Goal: Check status: Check status

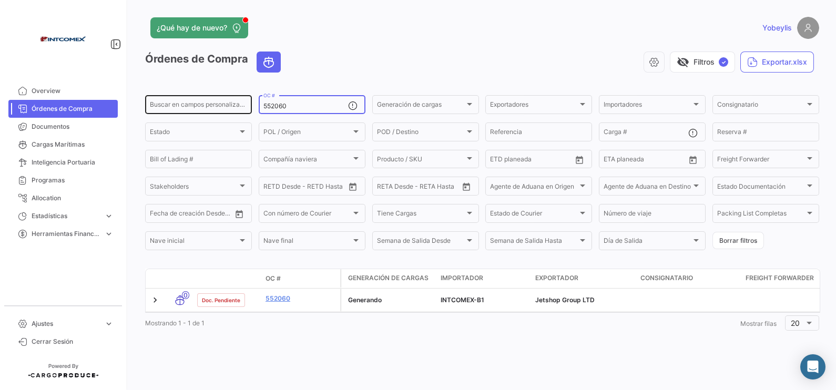
drag, startPoint x: 300, startPoint y: 105, endPoint x: 223, endPoint y: 103, distance: 76.3
click at [0, 0] on div "Buscar en [PERSON_NAME] personalizados... 552060 OC # Generación [PERSON_NAME] …" at bounding box center [0, 0] width 0 height 0
paste input "47969"
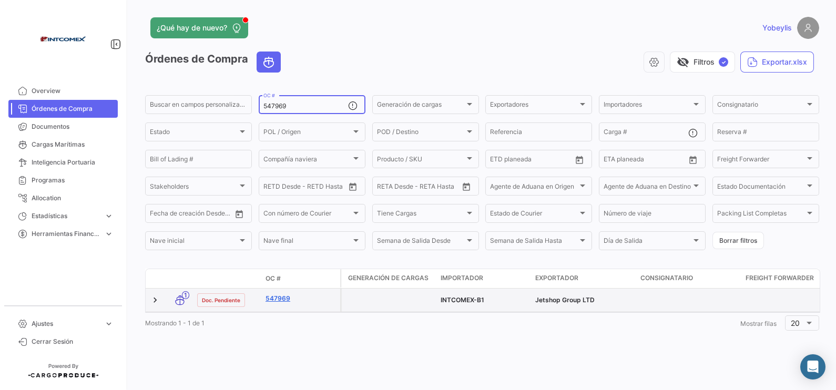
type input "547969"
click at [270, 296] on link "547969" at bounding box center [301, 298] width 70 height 9
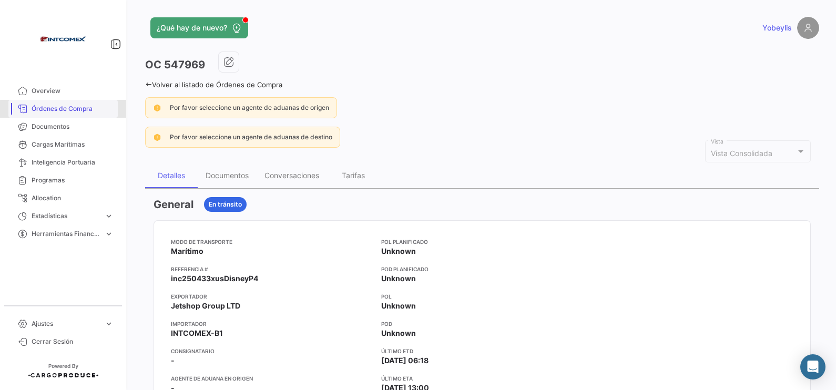
click at [74, 107] on span "Órdenes de Compra" at bounding box center [73, 108] width 82 height 9
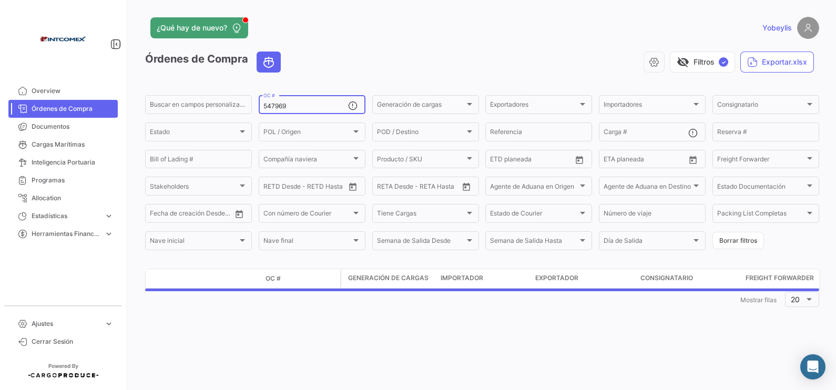
drag, startPoint x: 295, startPoint y: 105, endPoint x: 258, endPoint y: 106, distance: 37.3
click at [258, 106] on form "Buscar en [PERSON_NAME] personalizados... 547969 OC # Generación [PERSON_NAME] …" at bounding box center [482, 173] width 674 height 158
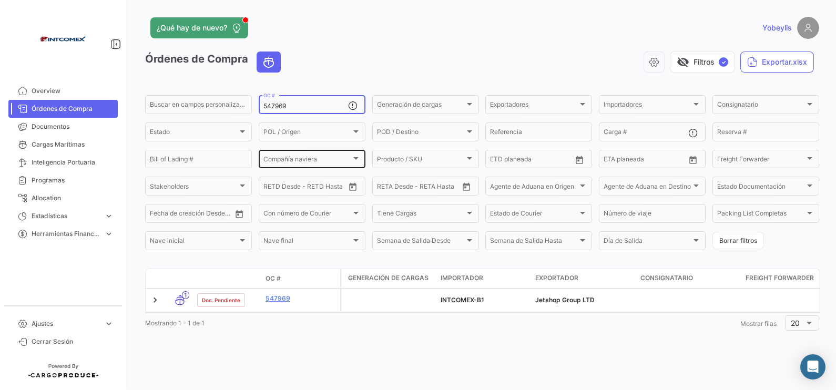
paste input "9723"
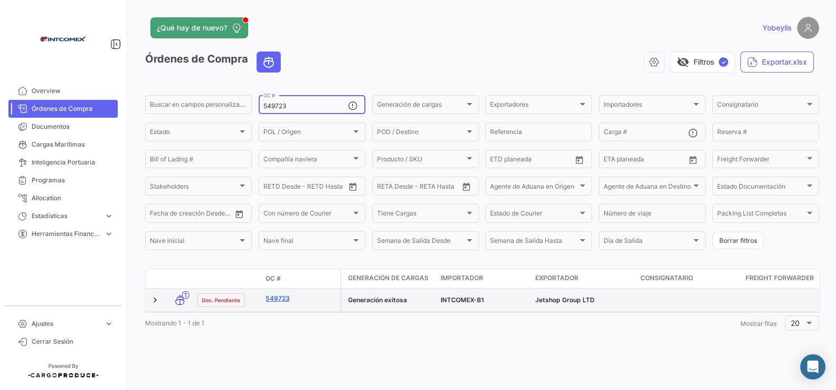
type input "549723"
click at [276, 297] on link "549723" at bounding box center [301, 298] width 70 height 9
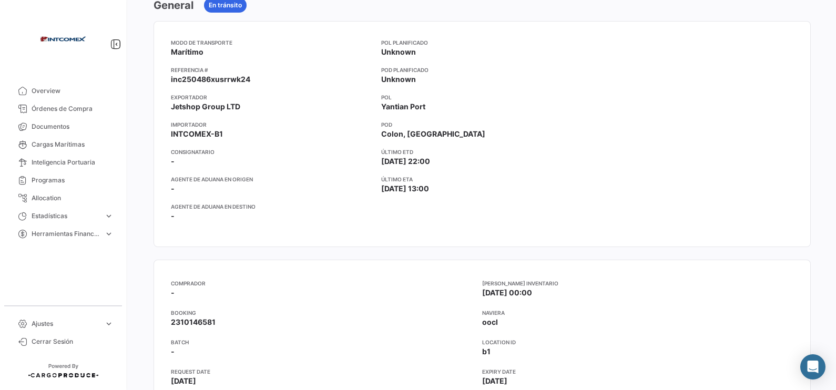
scroll to position [131, 0]
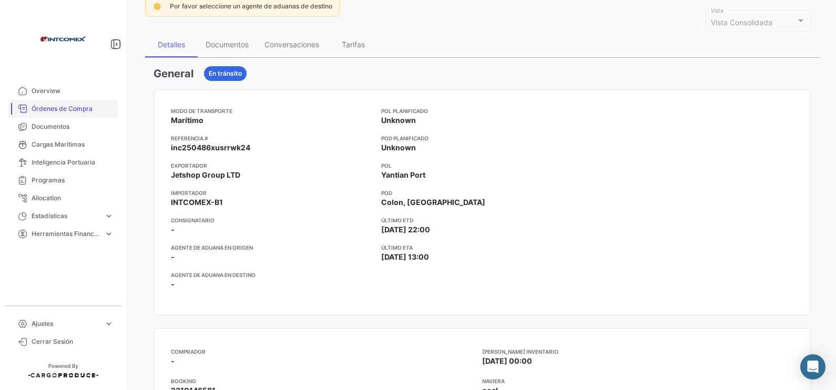
click at [71, 113] on span "Órdenes de Compra" at bounding box center [73, 108] width 82 height 9
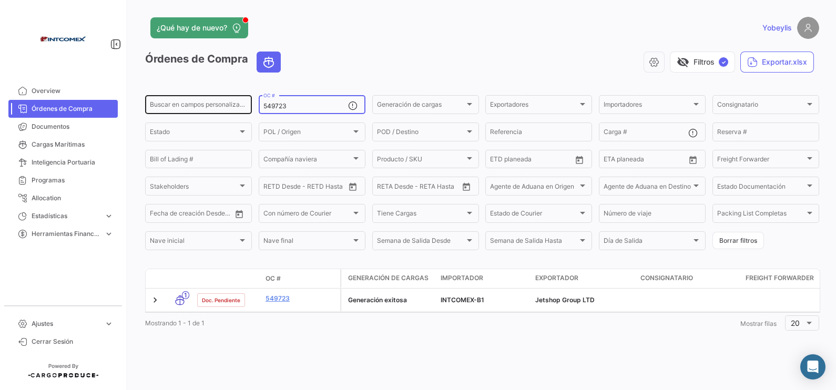
drag, startPoint x: 294, startPoint y: 104, endPoint x: 243, endPoint y: 98, distance: 51.9
click at [0, 0] on div "Buscar en [PERSON_NAME] personalizados... 549723 OC # Generación [PERSON_NAME] …" at bounding box center [0, 0] width 0 height 0
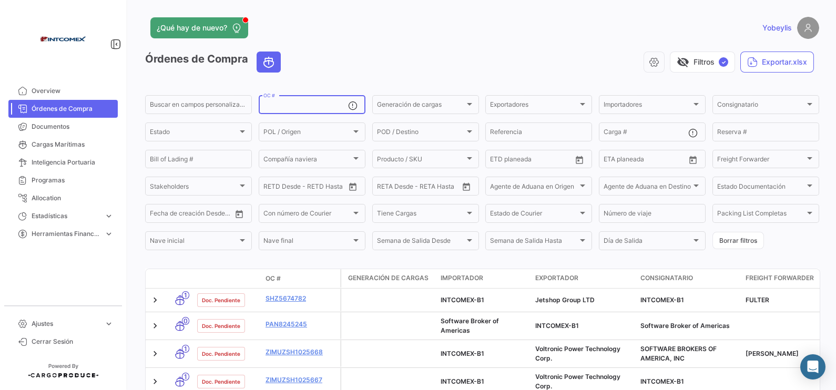
click at [301, 102] on div "OC #" at bounding box center [305, 104] width 85 height 21
paste input "544489"
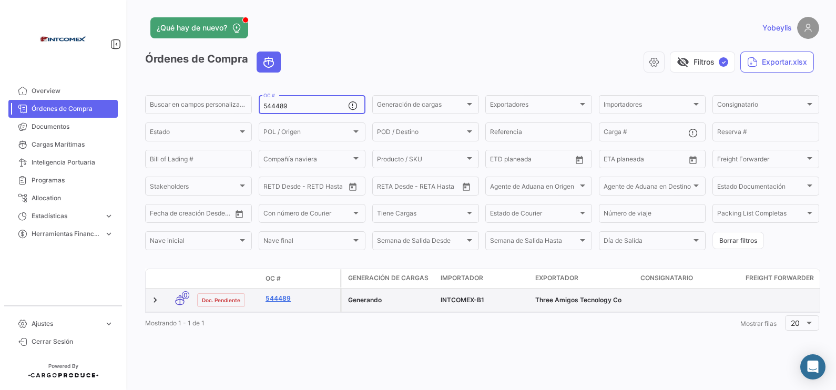
type input "544489"
click at [285, 297] on link "544489" at bounding box center [301, 298] width 70 height 9
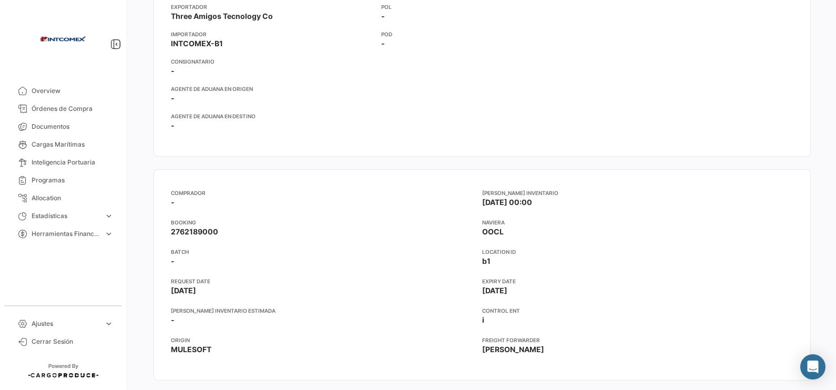
scroll to position [394, 0]
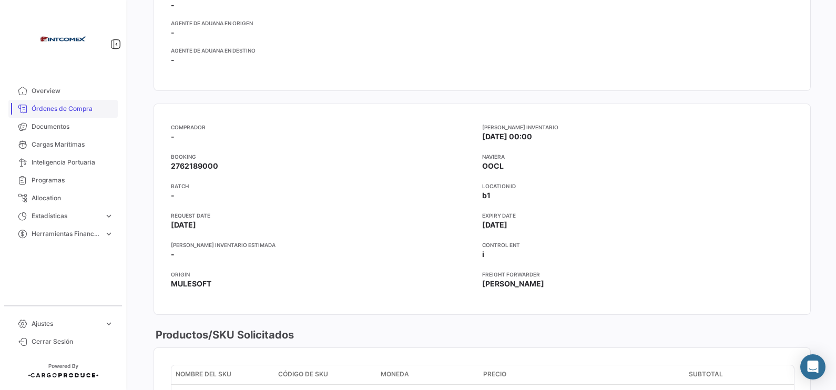
click at [60, 108] on span "Órdenes de Compra" at bounding box center [73, 108] width 82 height 9
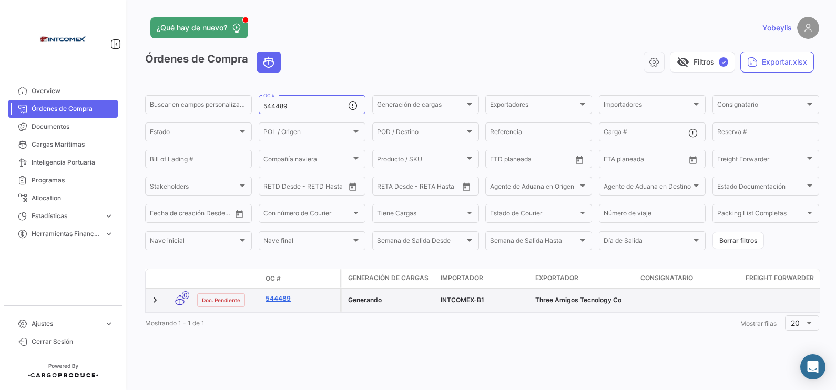
click at [287, 302] on link "544489" at bounding box center [301, 298] width 70 height 9
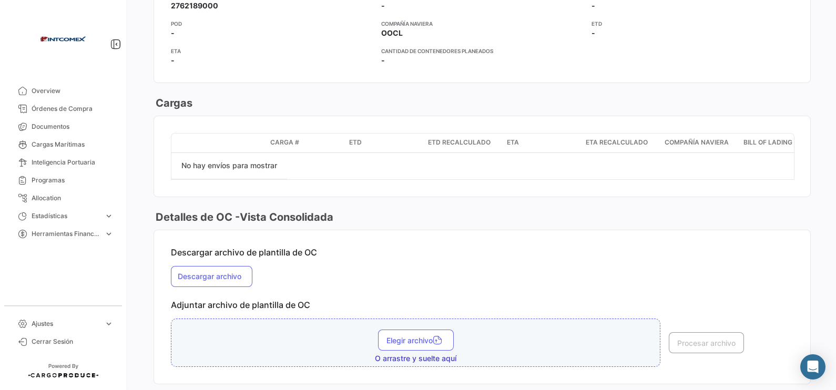
scroll to position [958, 0]
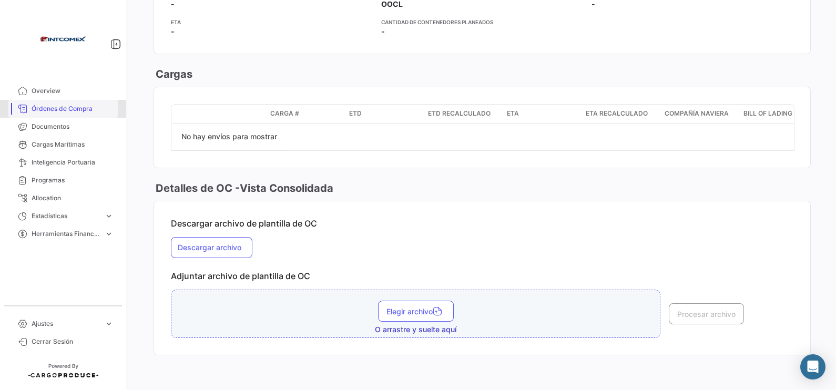
click at [76, 107] on span "Órdenes de Compra" at bounding box center [73, 108] width 82 height 9
